Goal: Communication & Community: Answer question/provide support

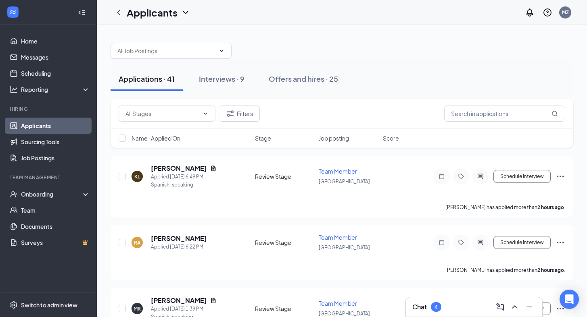
click at [452, 311] on div "Chat 4" at bounding box center [473, 307] width 123 height 13
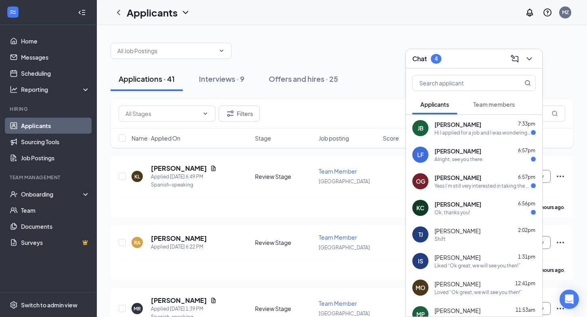
click at [465, 158] on div "Alright, see you there." at bounding box center [458, 159] width 49 height 7
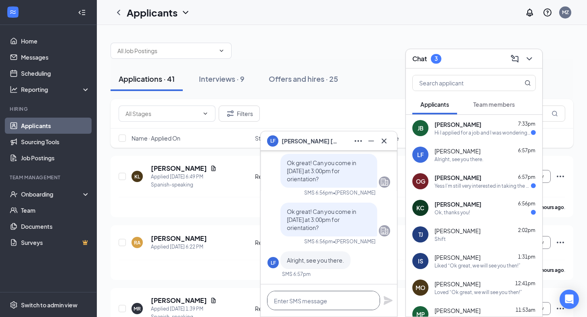
click at [325, 295] on textarea at bounding box center [323, 300] width 113 height 19
type textarea "O"
type textarea "Thank you!"
click at [387, 302] on icon "Plane" at bounding box center [387, 300] width 9 height 9
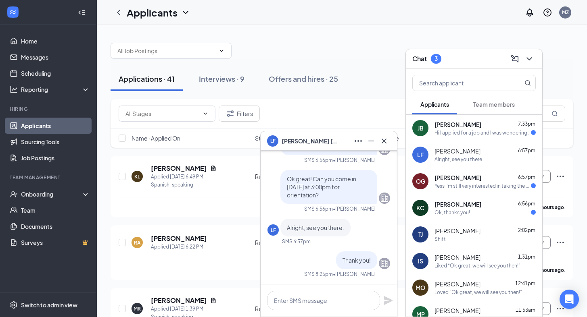
click at [454, 123] on span "[PERSON_NAME]" at bounding box center [457, 125] width 47 height 8
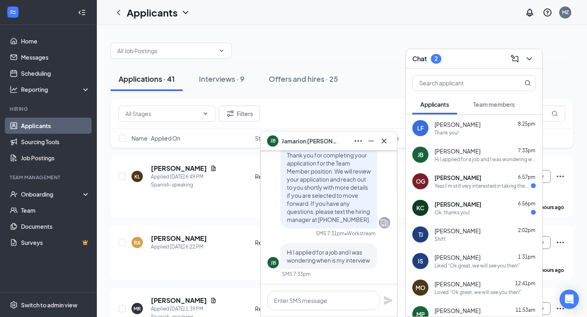
click at [436, 189] on div "Yess I’m still very interested in taking the position what are the next steps?" at bounding box center [482, 186] width 96 height 7
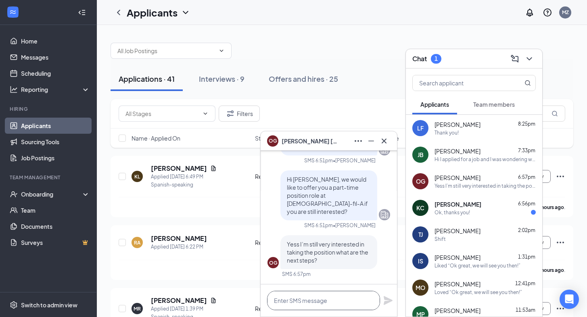
click at [309, 298] on textarea at bounding box center [323, 300] width 113 height 19
type textarea "C"
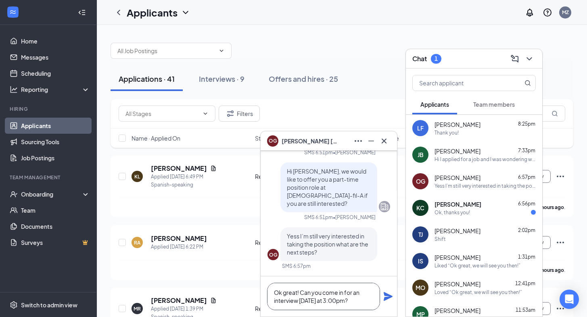
type textarea "Ok great! Can you come in for an interview [DATE] at 3:00pm?"
click at [388, 300] on icon "Plane" at bounding box center [388, 297] width 10 height 10
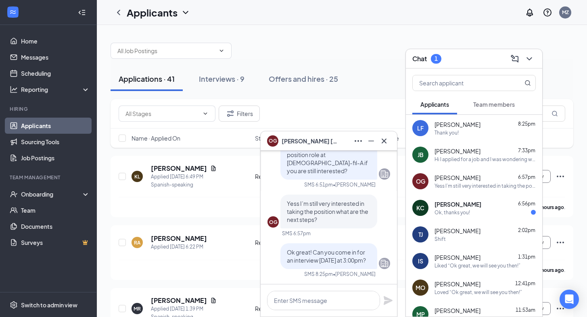
scroll to position [0, 0]
click at [467, 206] on span "[PERSON_NAME]" at bounding box center [457, 204] width 47 height 8
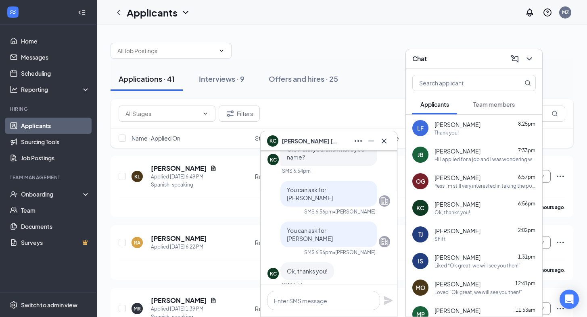
scroll to position [-131, 0]
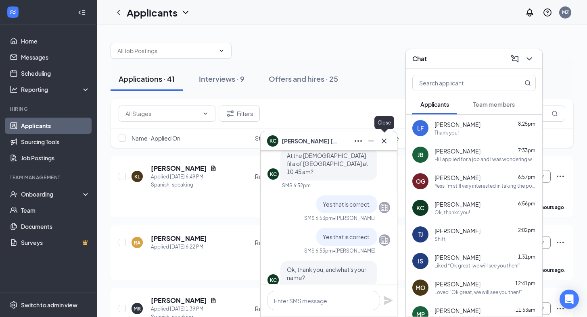
click at [387, 138] on icon "Cross" at bounding box center [384, 141] width 10 height 10
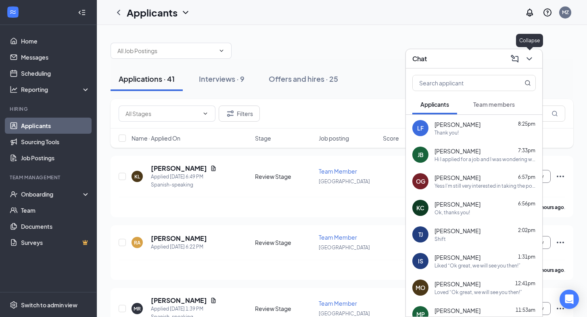
click at [524, 62] on button at bounding box center [529, 58] width 13 height 13
